Goal: Information Seeking & Learning: Learn about a topic

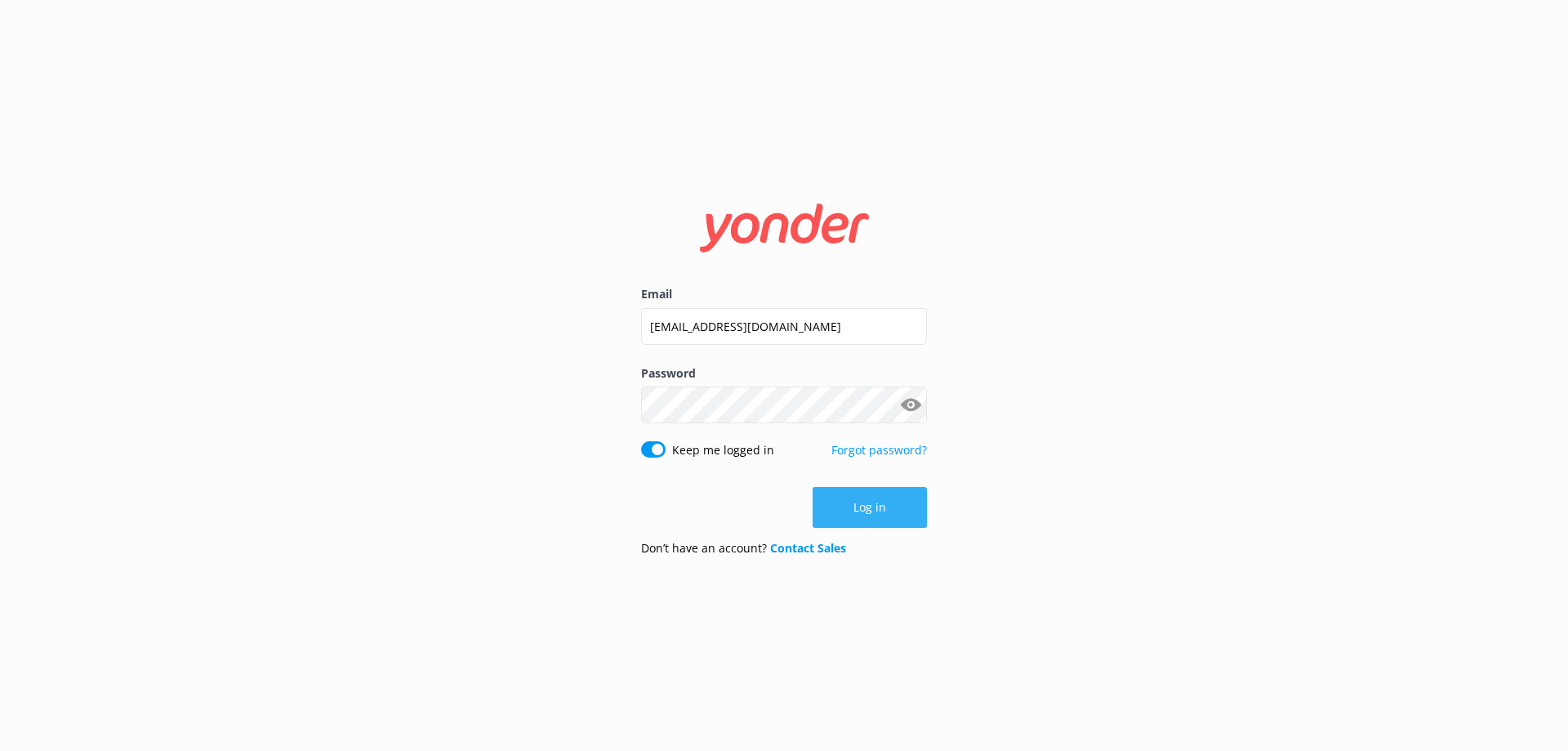
click at [901, 511] on button "Log in" at bounding box center [870, 507] width 114 height 41
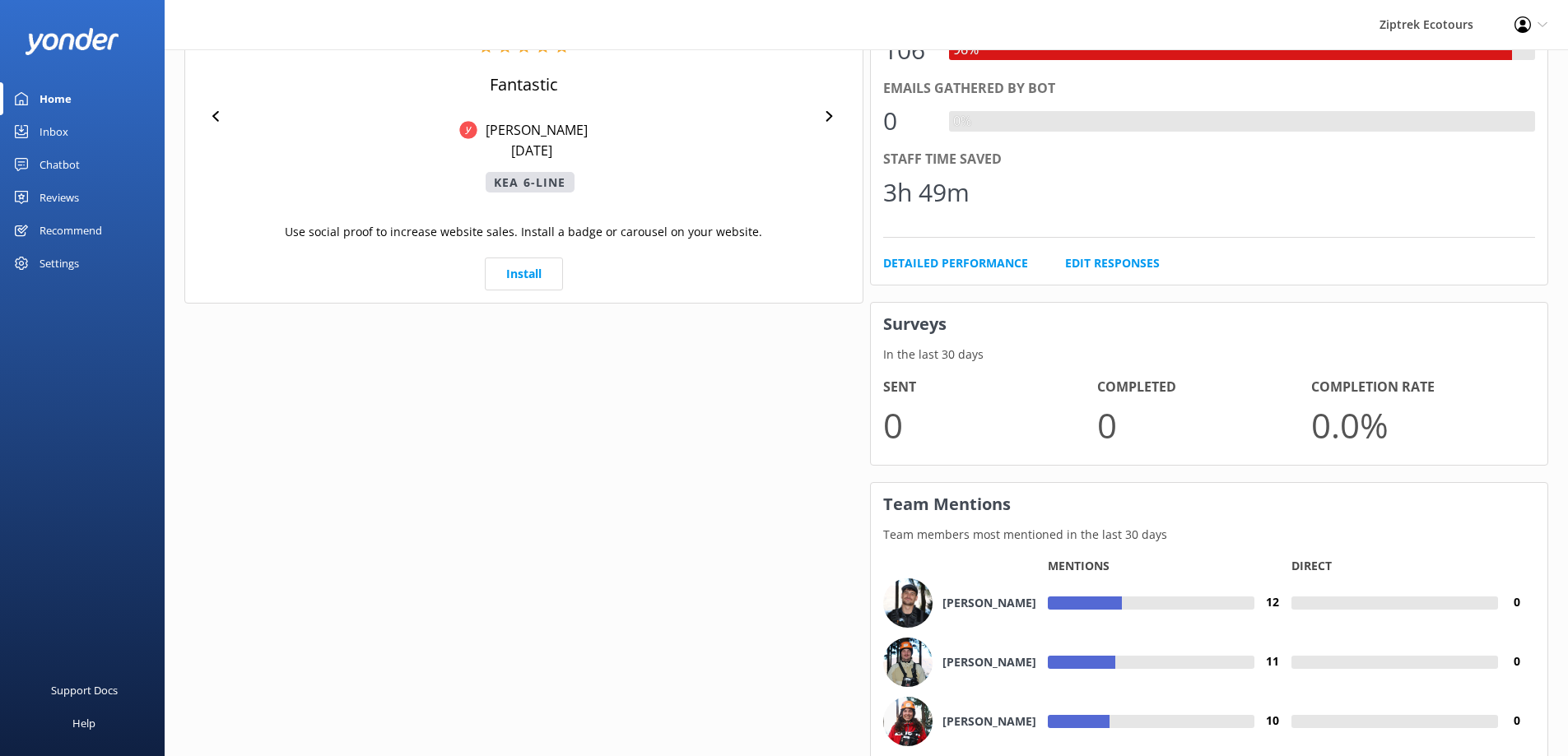
scroll to position [1087, 0]
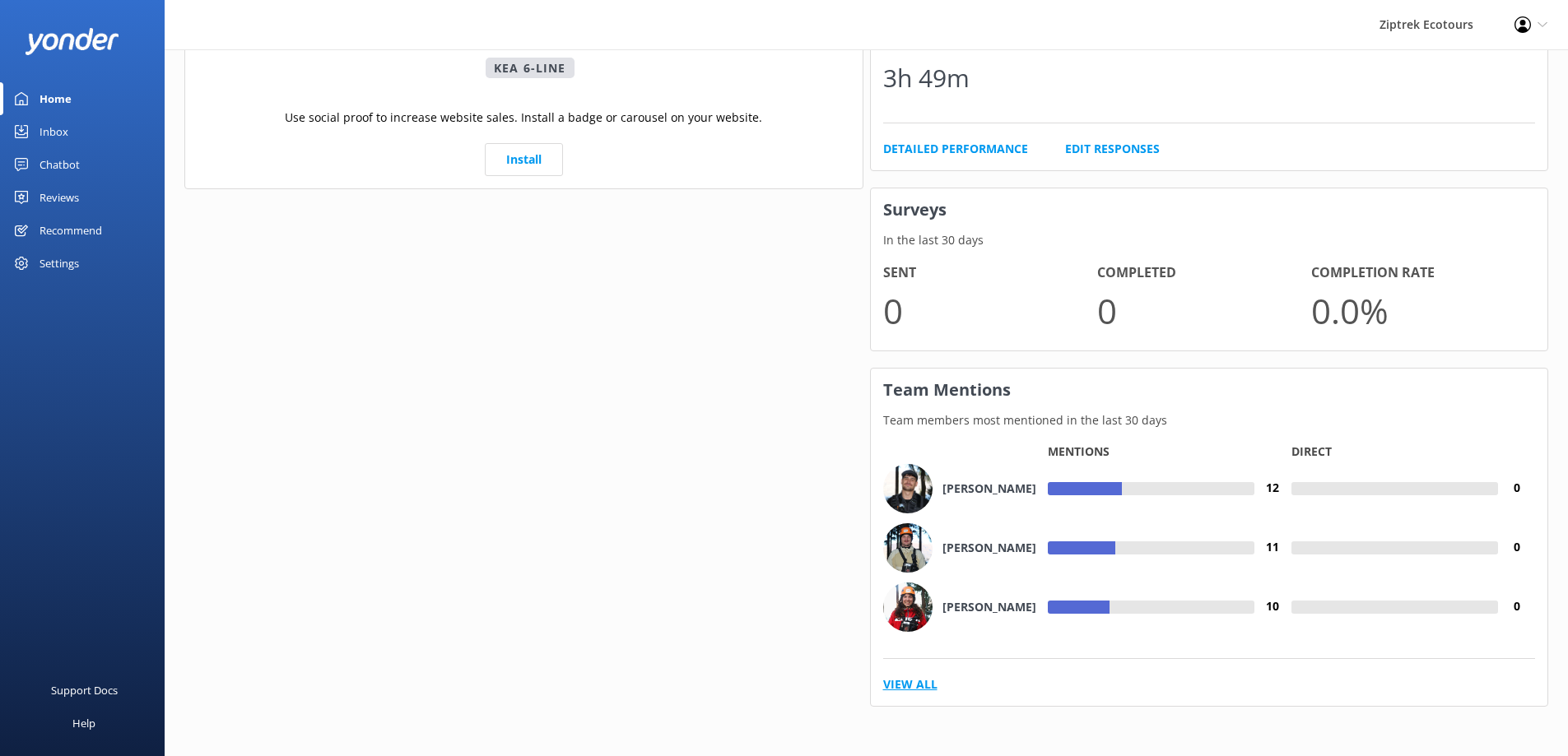
click at [924, 678] on link "View All" at bounding box center [910, 684] width 54 height 18
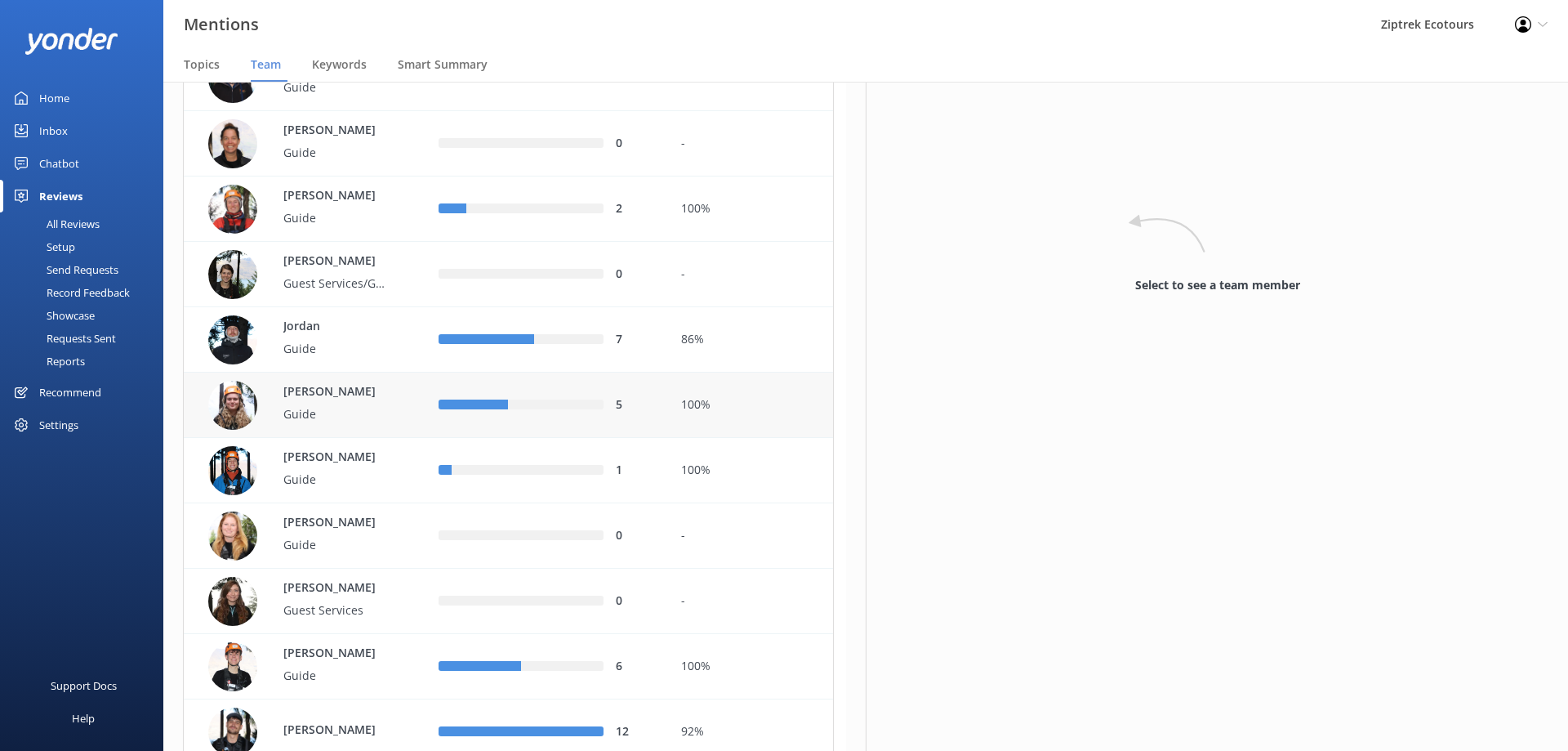
scroll to position [981, 0]
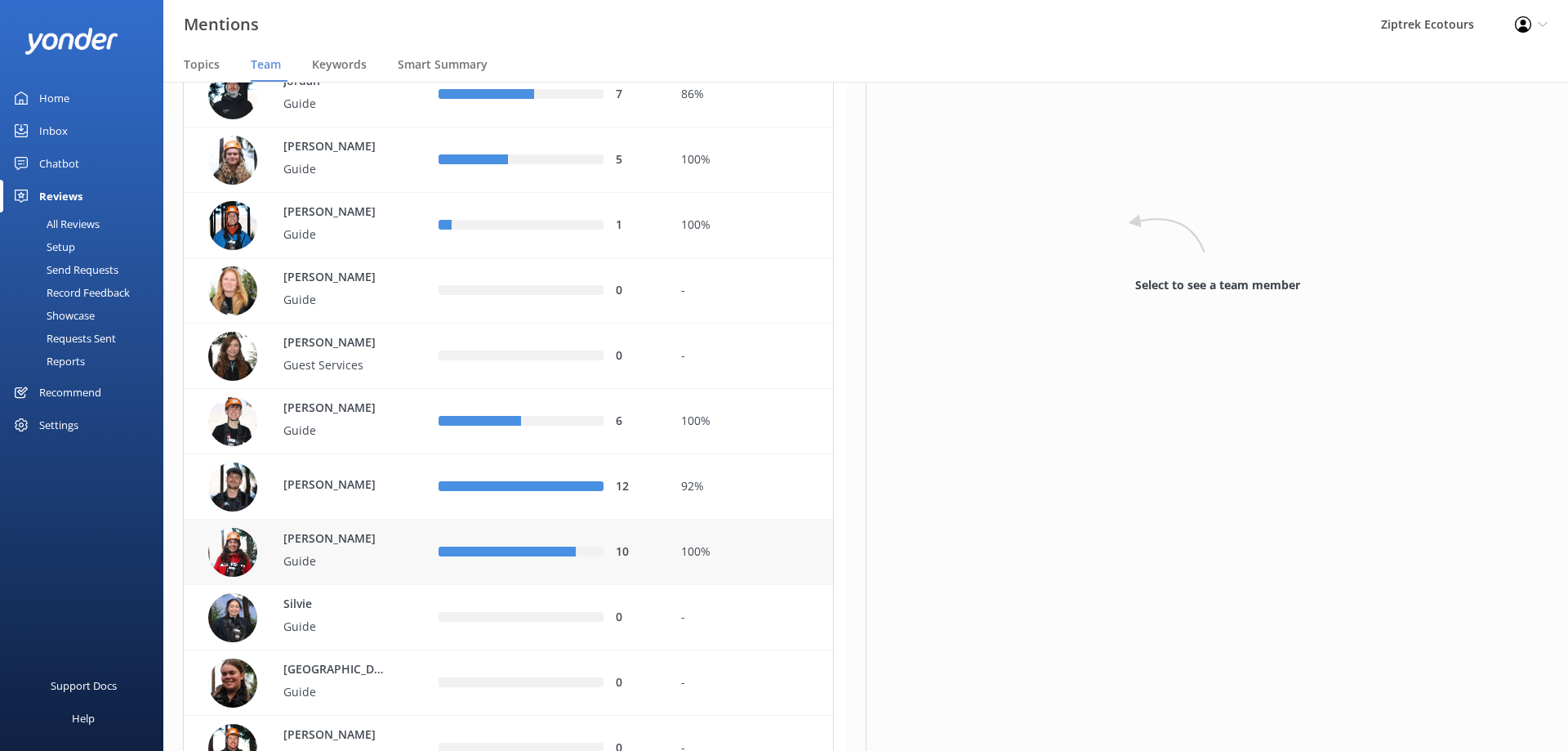
click at [730, 558] on div "100%" at bounding box center [751, 551] width 140 height 18
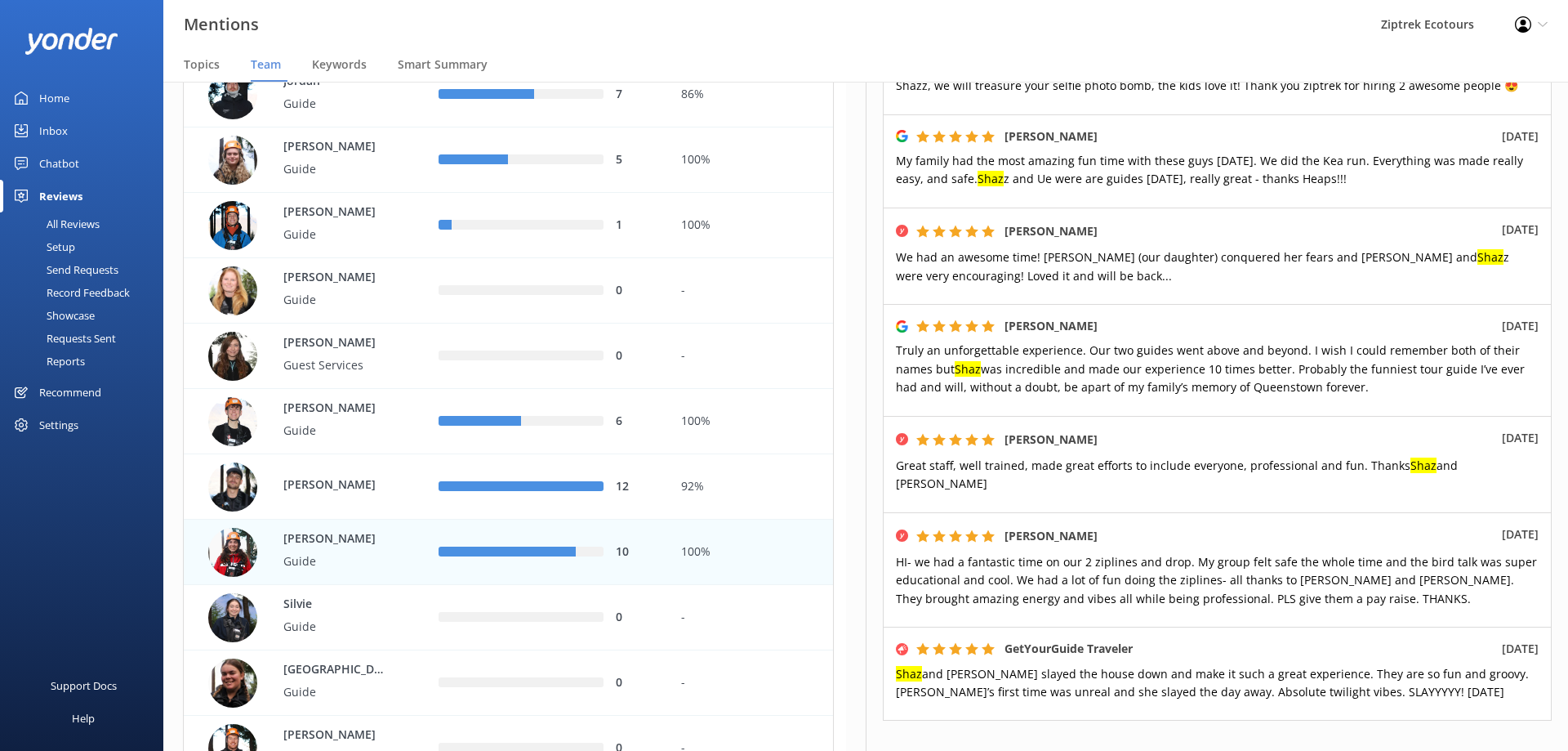
scroll to position [736, 0]
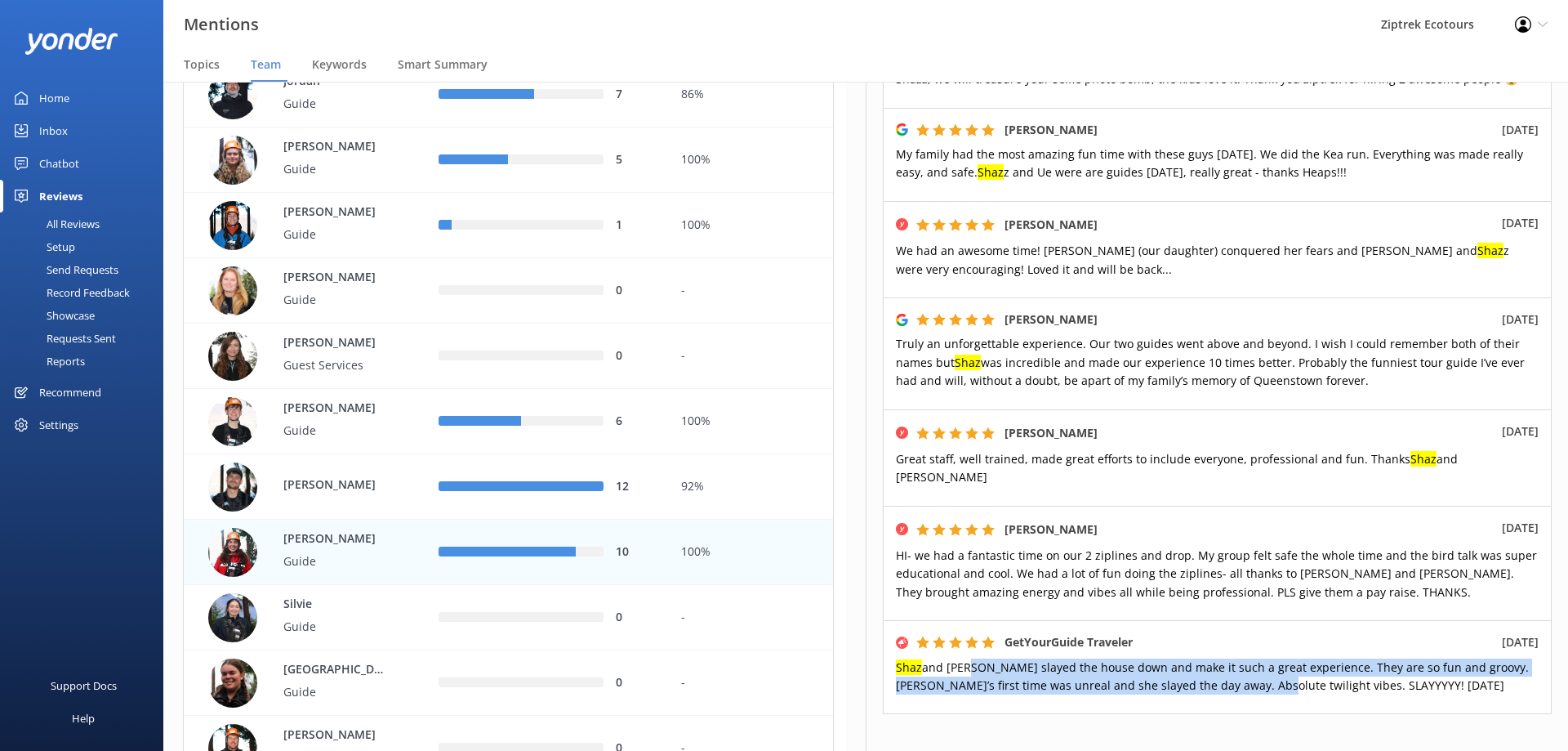
drag, startPoint x: 1141, startPoint y: 653, endPoint x: 1270, endPoint y: 658, distance: 129.1
click at [1232, 666] on div "GetYourGuide Traveler [DATE] Shaz and [PERSON_NAME] slayed the house down and m…" at bounding box center [1217, 668] width 669 height 94
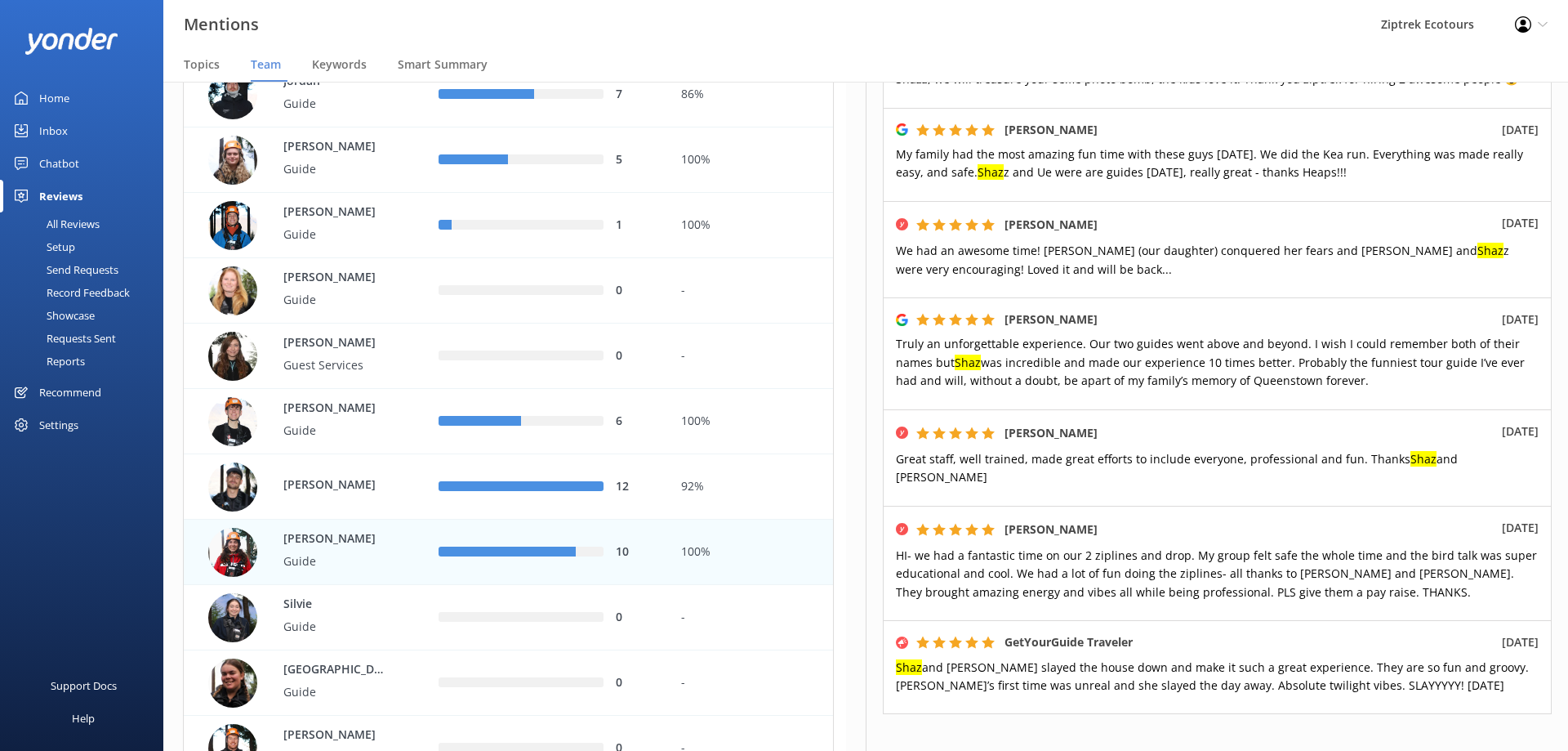
click at [1387, 673] on div "GetYourGuide Traveler [DATE] Shaz and [PERSON_NAME] slayed the house down and m…" at bounding box center [1217, 668] width 669 height 94
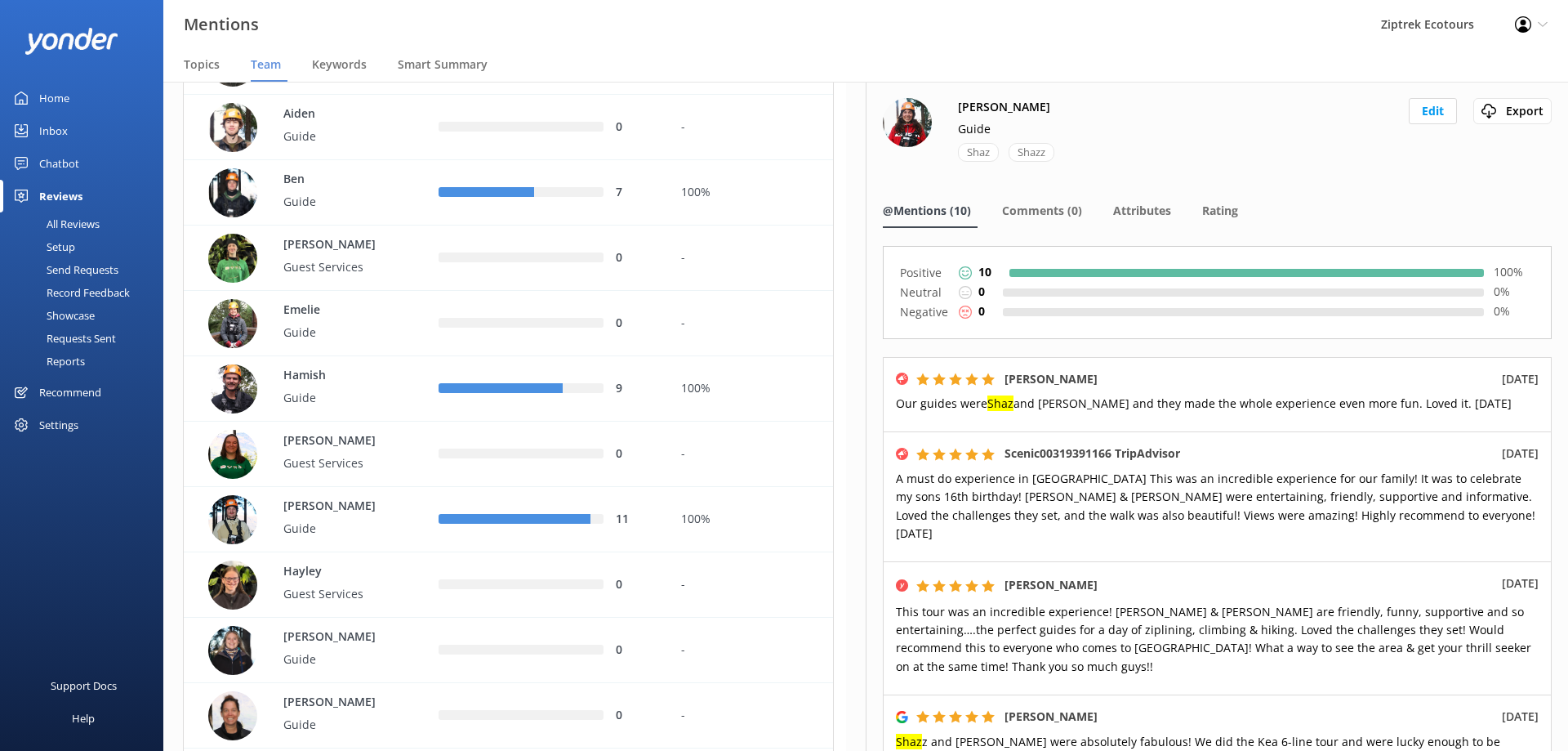
scroll to position [0, 0]
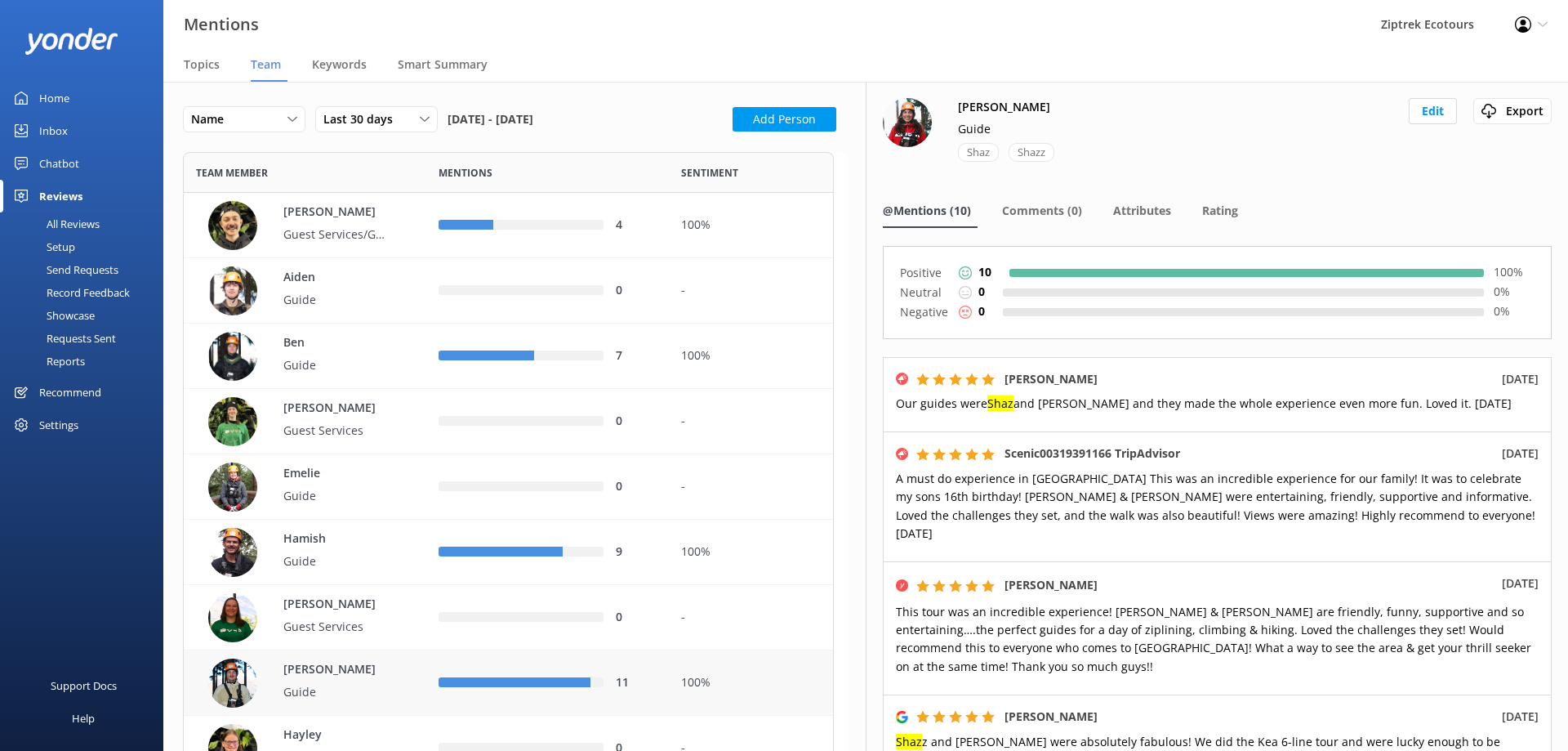
click at [752, 687] on div "100%" at bounding box center [751, 683] width 140 height 18
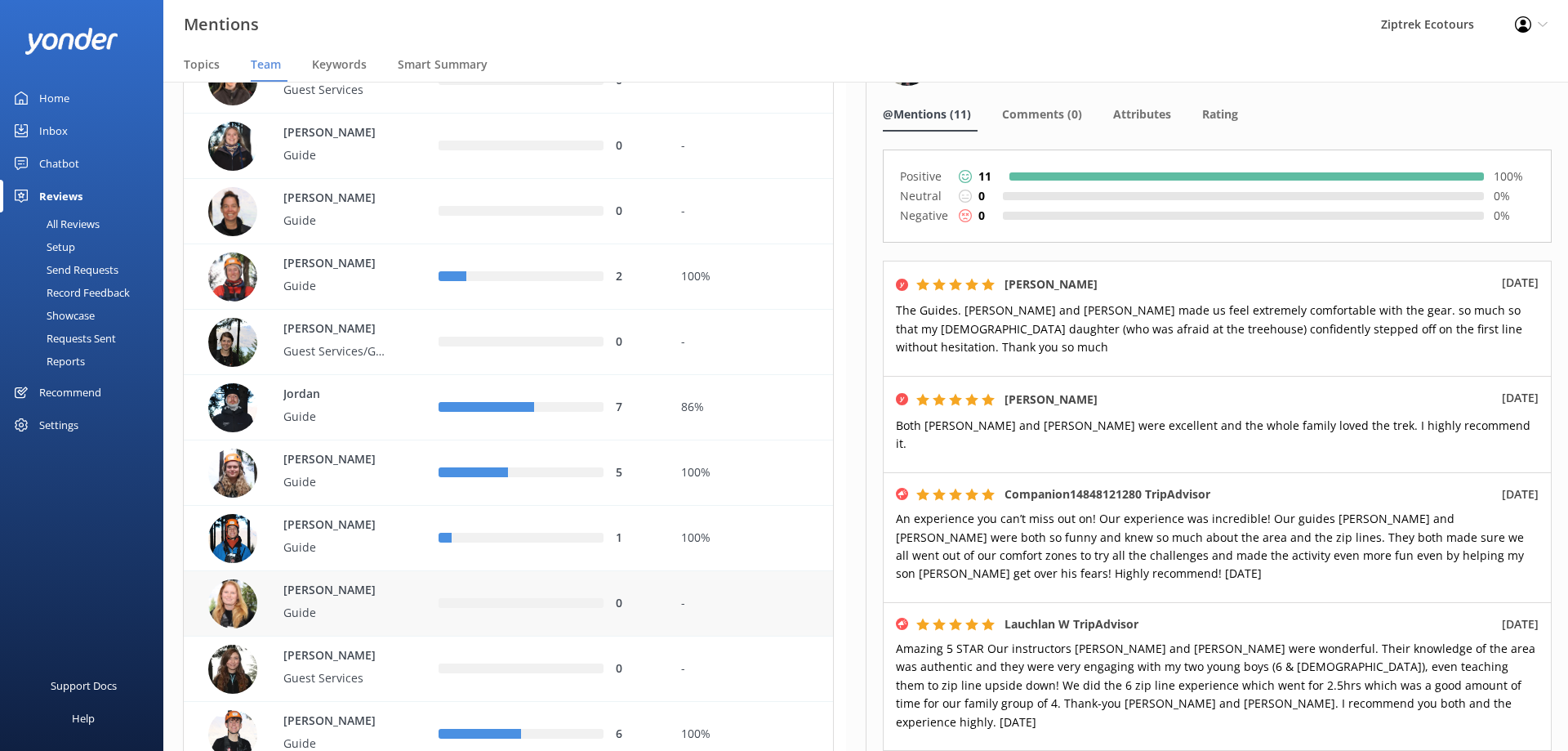
scroll to position [818, 0]
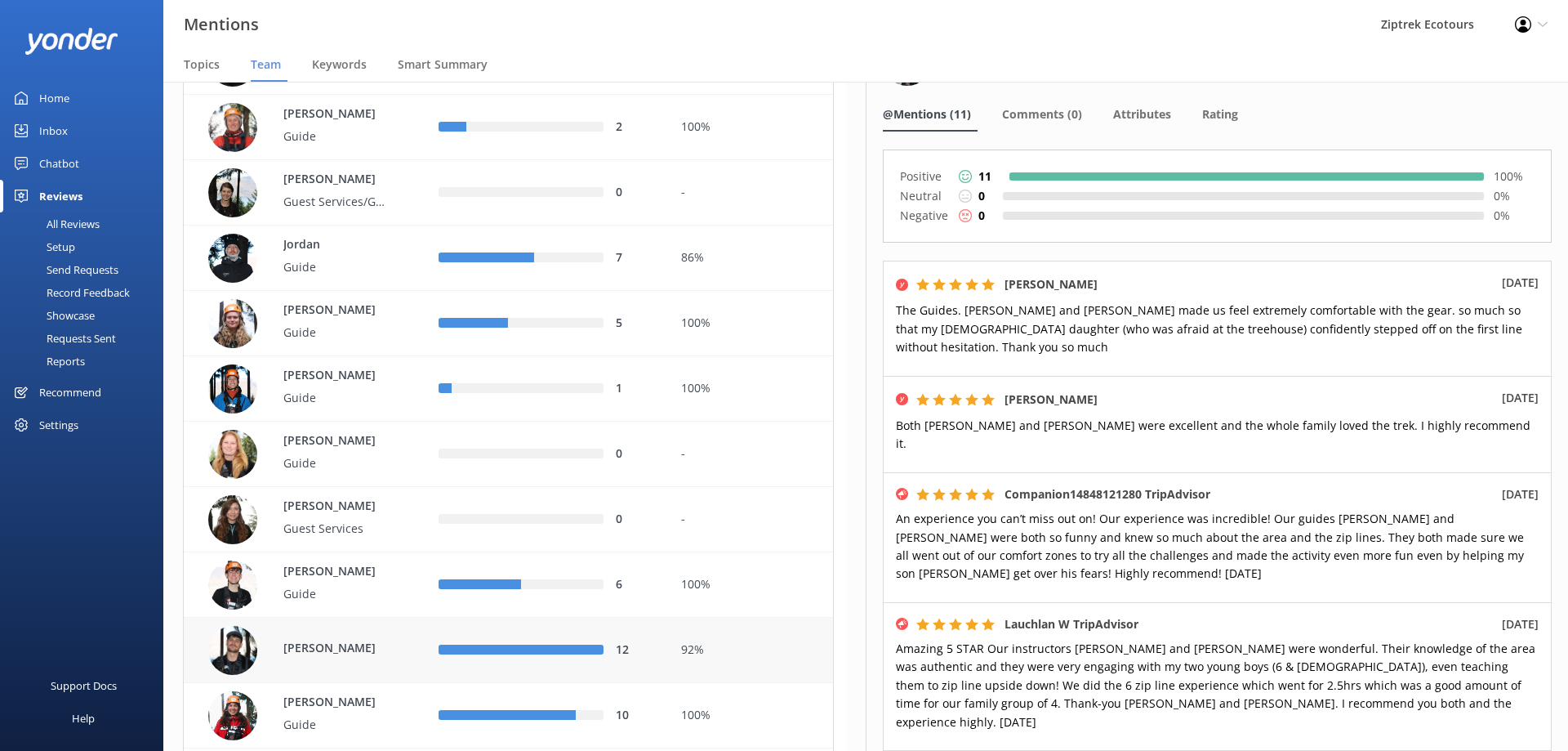
click at [736, 632] on div "92%" at bounding box center [751, 651] width 164 height 66
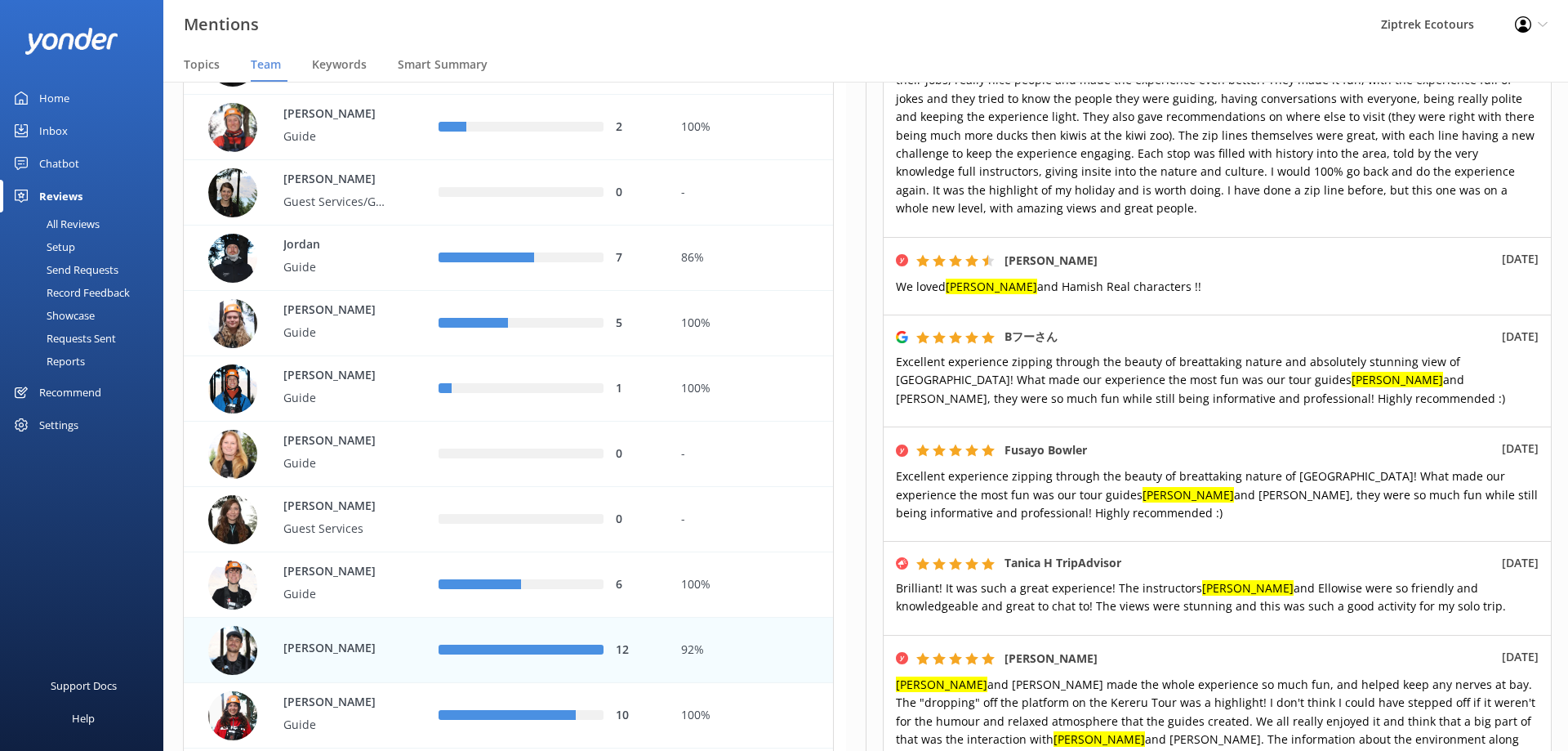
scroll to position [912, 0]
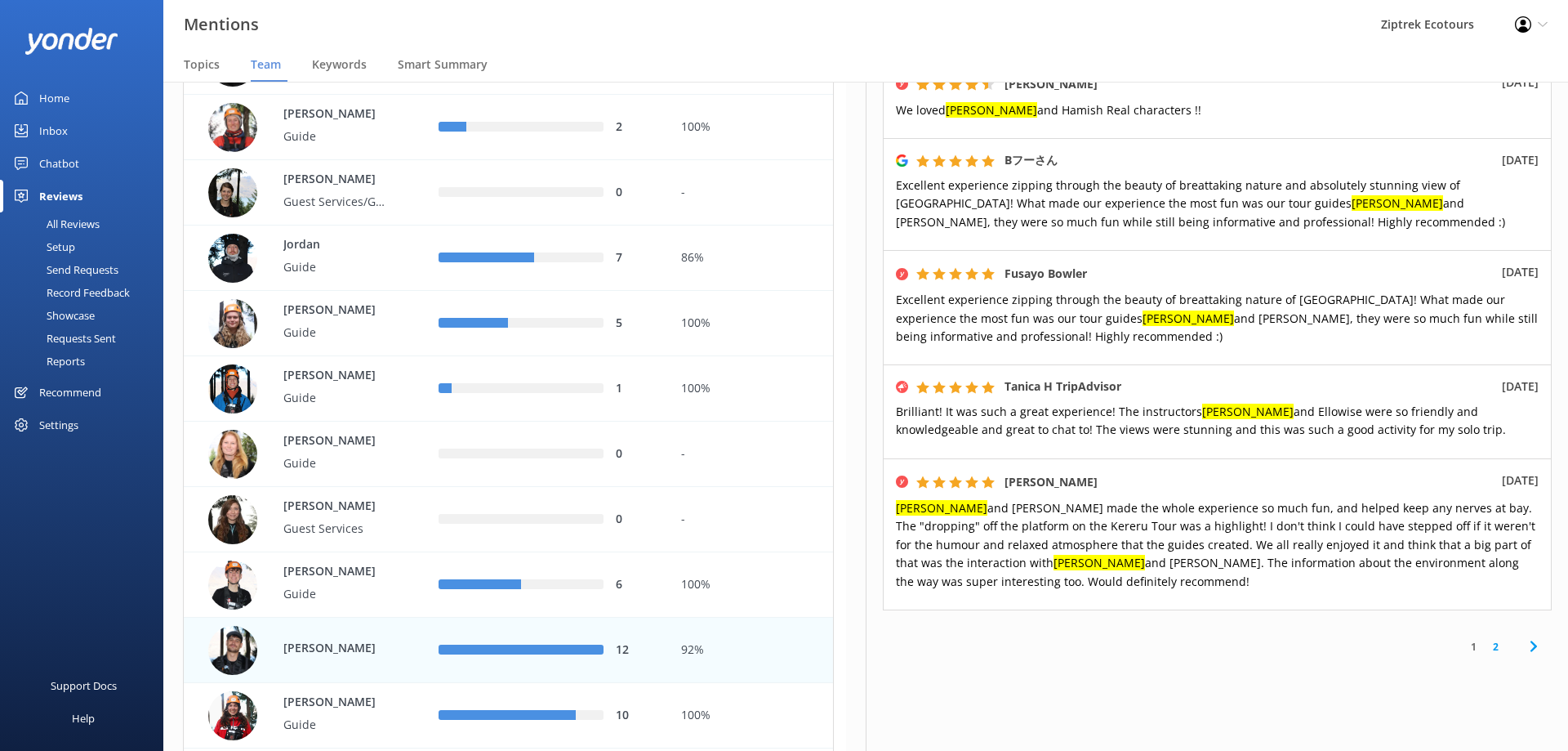
click at [1489, 639] on link "2" at bounding box center [1496, 647] width 22 height 15
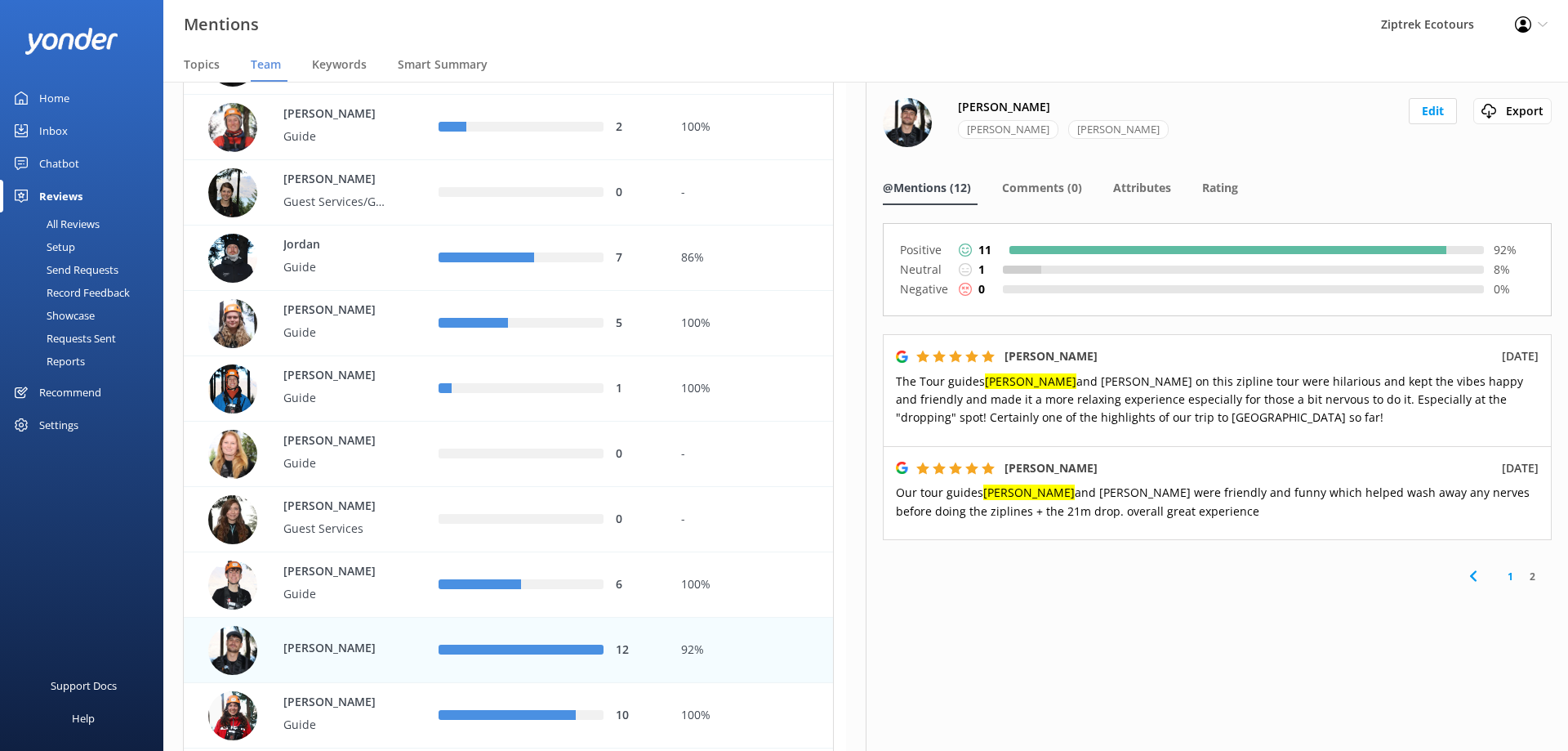
click at [1504, 578] on link "1" at bounding box center [1511, 577] width 22 height 15
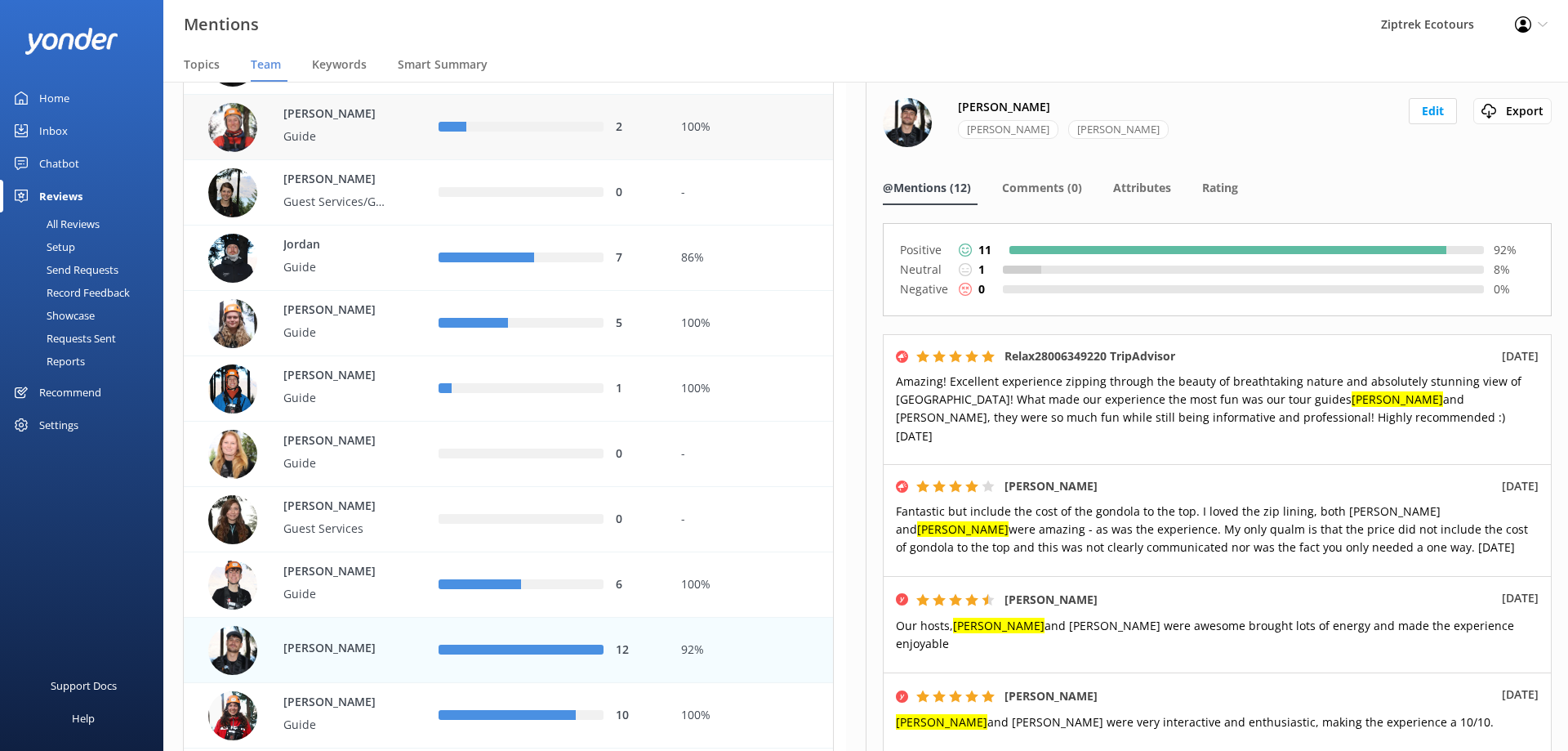
click at [776, 123] on div "100%" at bounding box center [751, 127] width 140 height 18
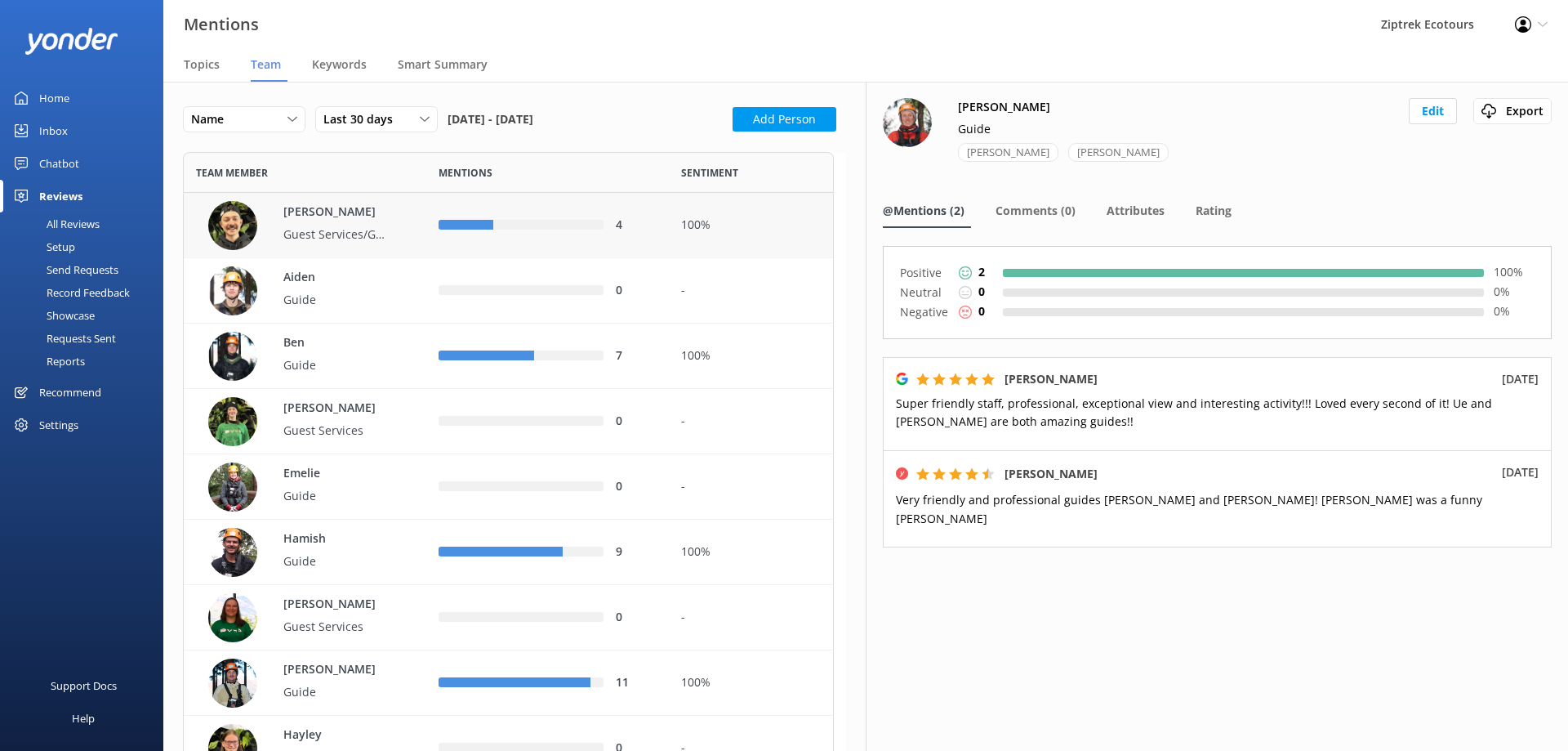
click at [743, 223] on div "100%" at bounding box center [751, 225] width 140 height 18
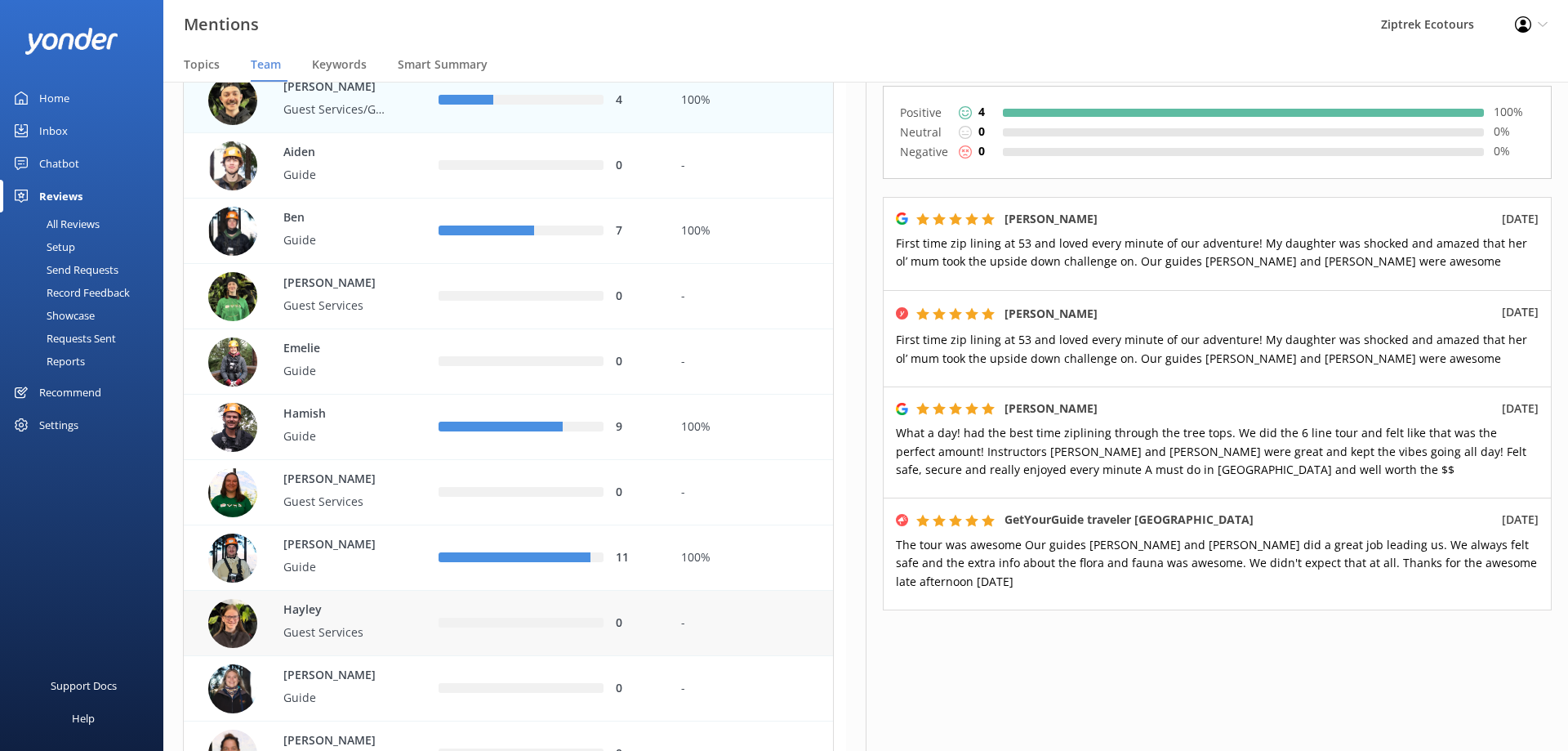
scroll to position [245, 0]
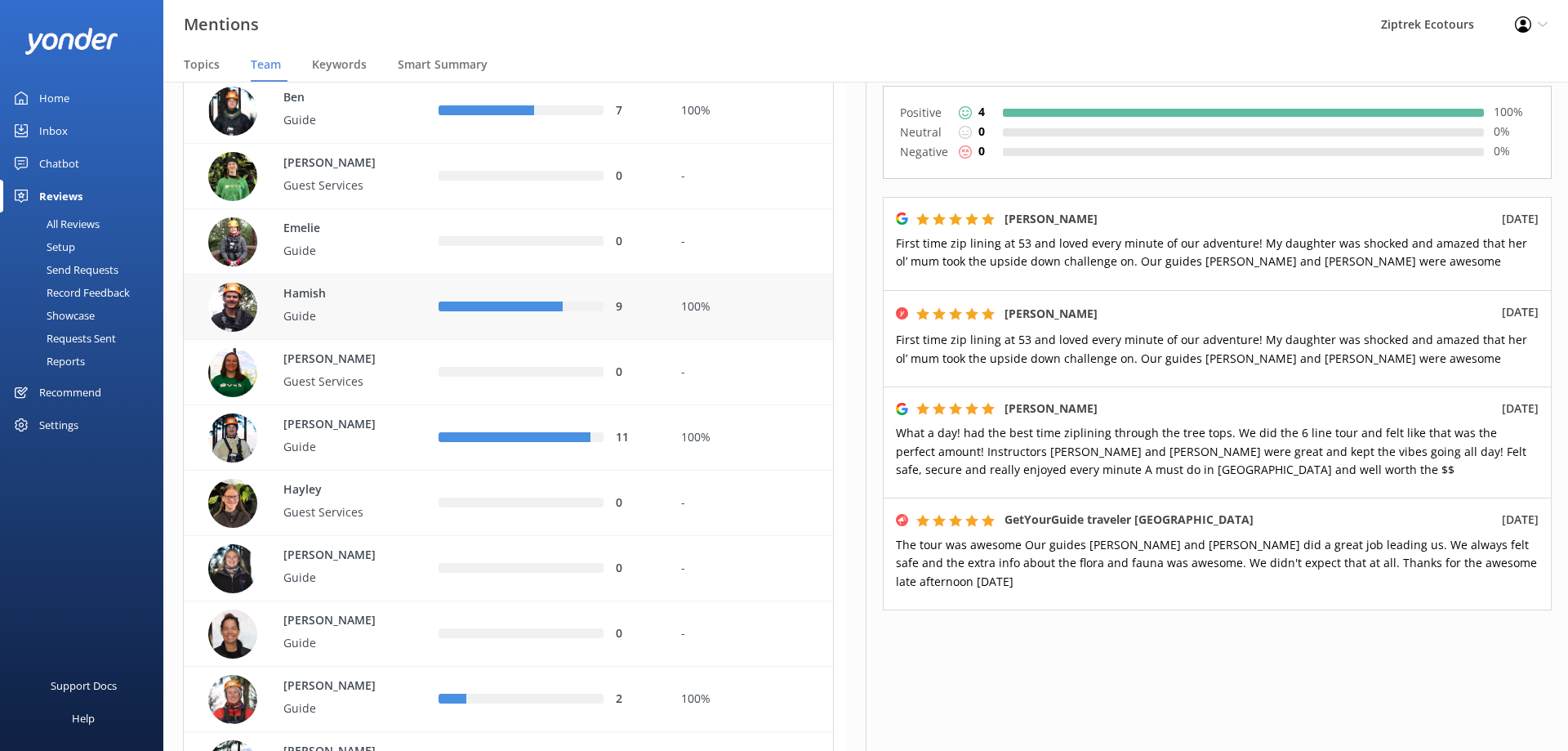
click at [781, 304] on div "100%" at bounding box center [751, 306] width 140 height 18
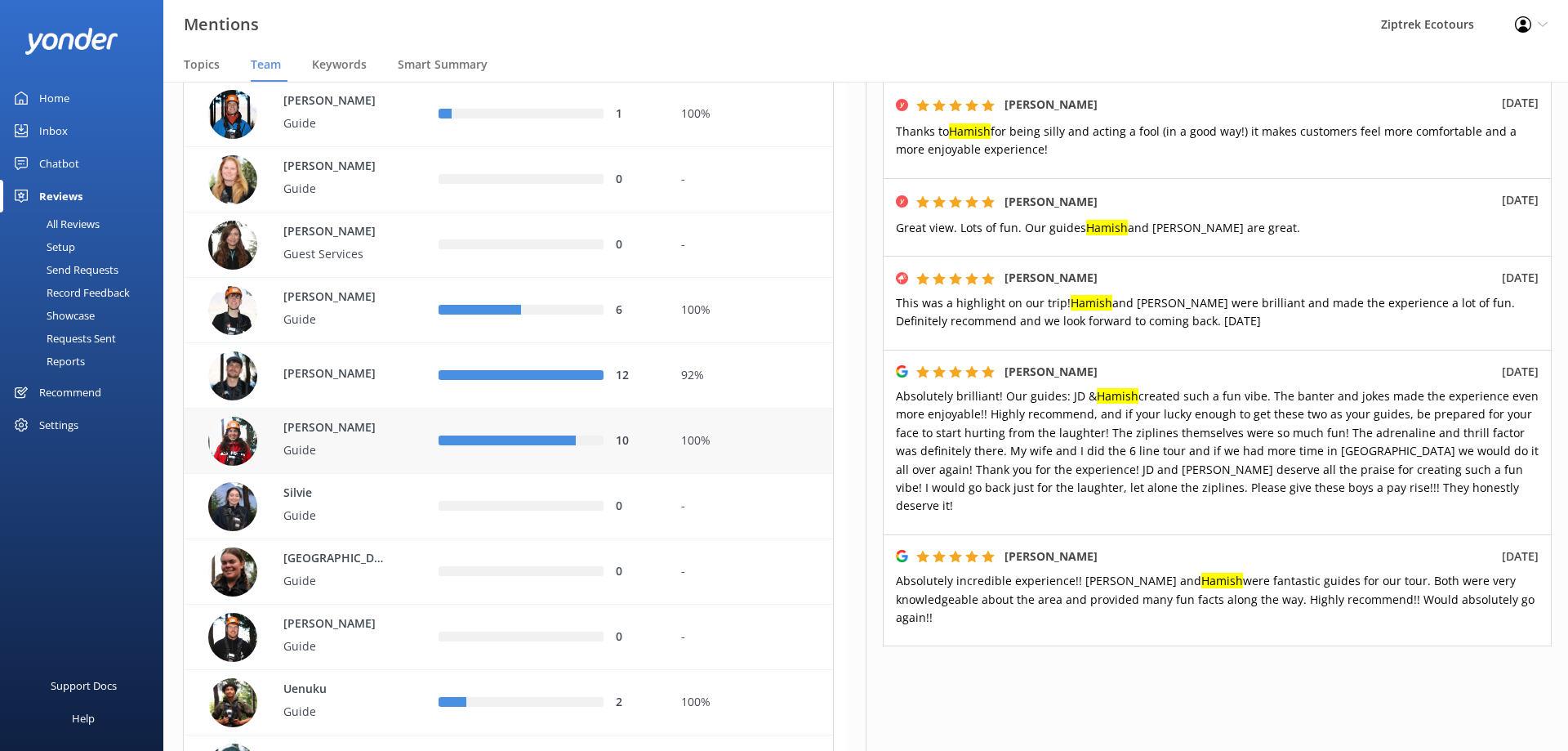
scroll to position [946, 0]
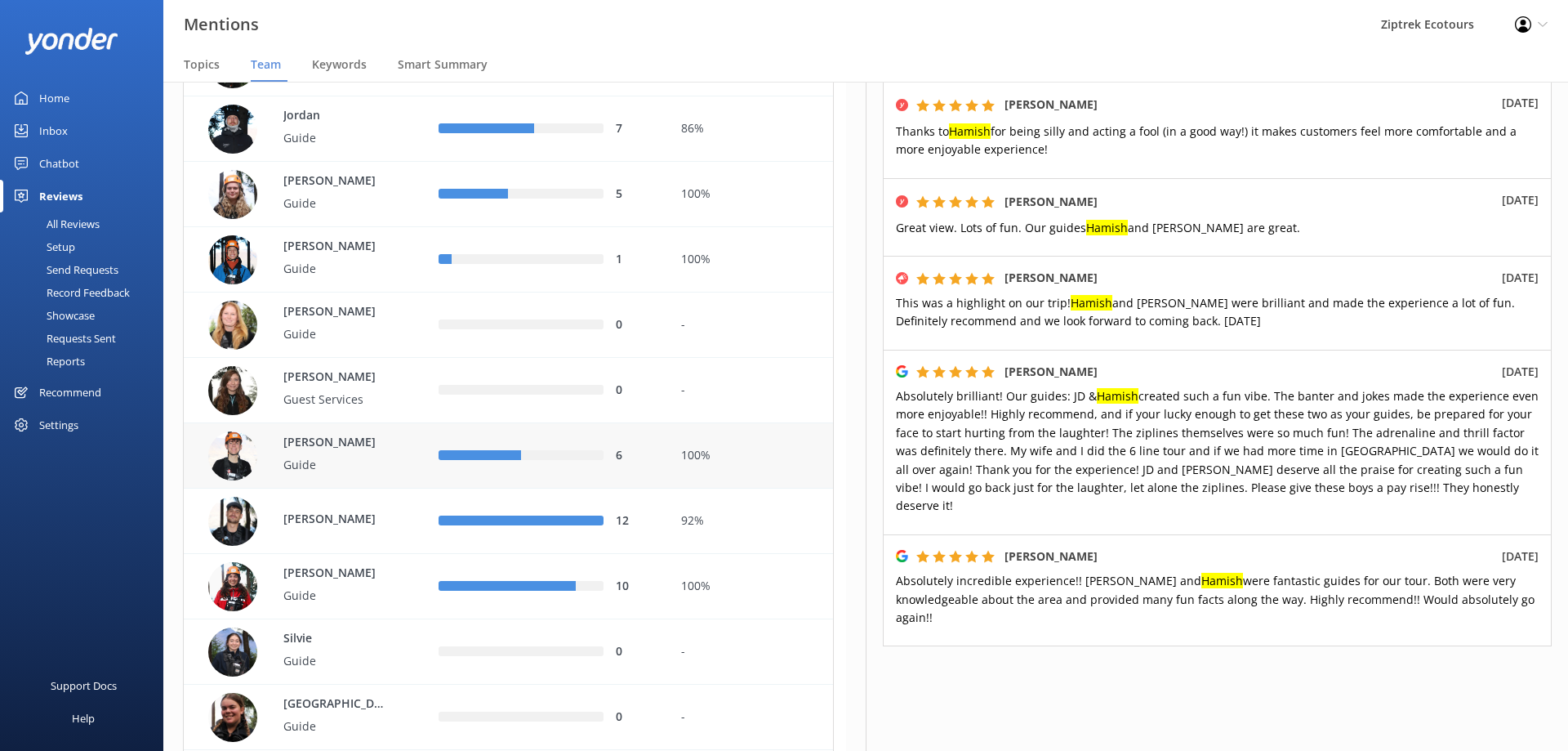
click at [783, 461] on div "100%" at bounding box center [751, 455] width 140 height 18
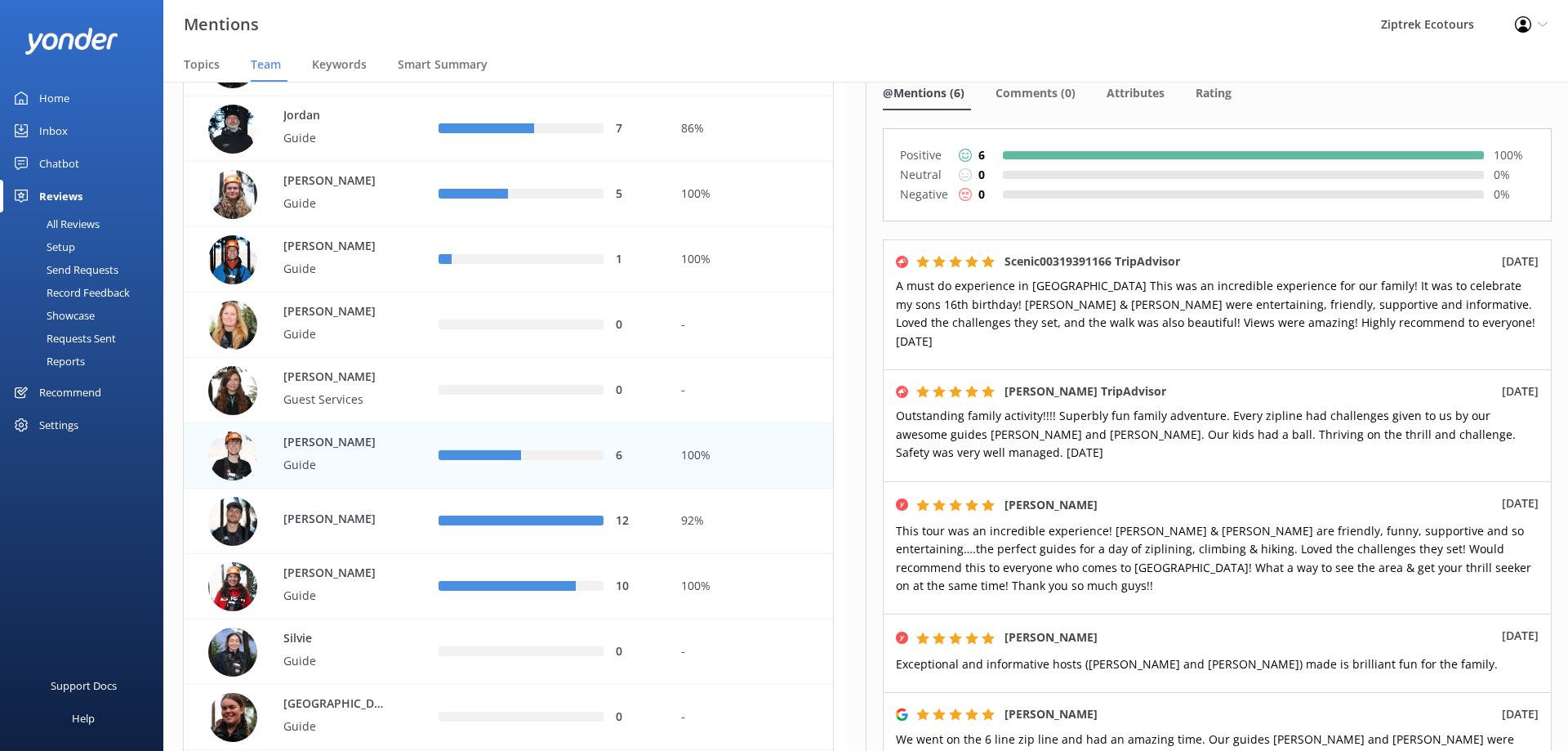
scroll to position [82, 0]
